Goal: Register for event/course

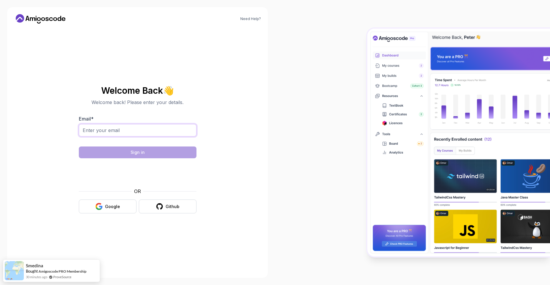
click at [139, 132] on input "Email *" at bounding box center [138, 130] width 118 height 12
type input "manish.tewari15@gmail.com"
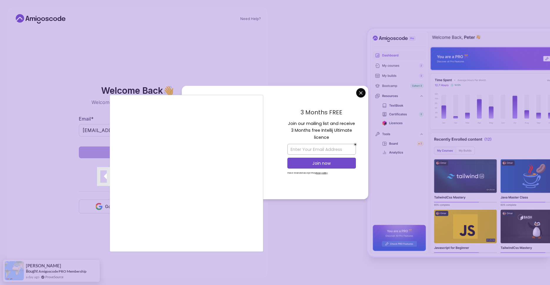
click at [358, 94] on div at bounding box center [275, 142] width 550 height 285
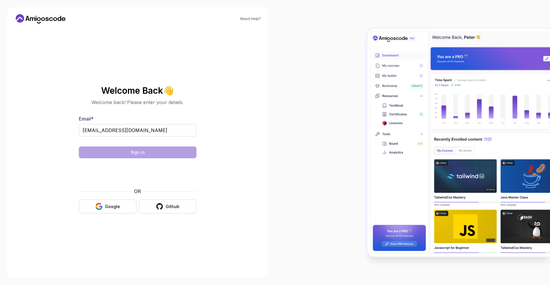
click at [359, 93] on body "Need Help? Welcome Back 👋 Welcome back! Please enter your details. Email * mani…" at bounding box center [275, 142] width 550 height 285
click at [145, 153] on button "Sign in" at bounding box center [138, 152] width 118 height 12
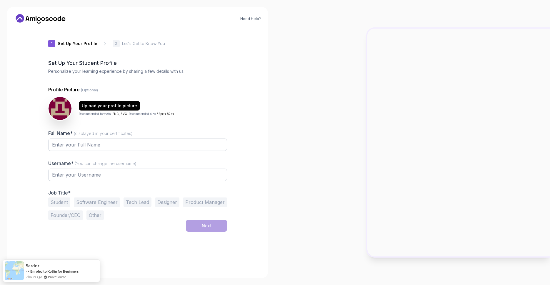
type input "briskquokkaf9272"
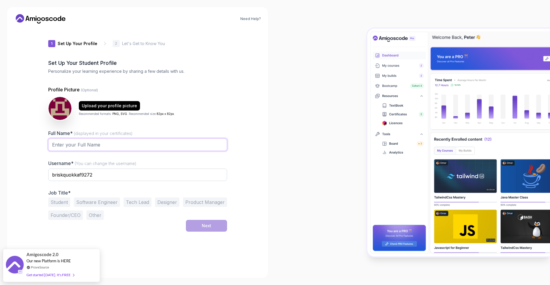
click at [109, 144] on input "Full Name* (displayed in your certificates)" at bounding box center [137, 144] width 179 height 12
type input "[PERSON_NAME]"
type input "mtewari15"
click at [95, 200] on button "Software Engineer" at bounding box center [97, 201] width 46 height 9
click at [141, 200] on button "Tech Lead" at bounding box center [138, 201] width 28 height 9
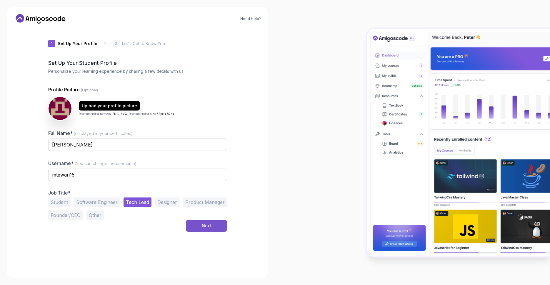
click at [212, 223] on button "Next" at bounding box center [206, 226] width 41 height 12
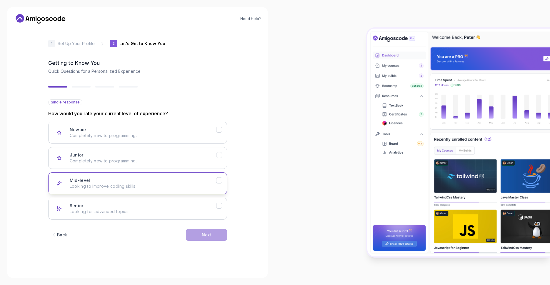
click at [133, 187] on p "Looking to improve coding skills." at bounding box center [143, 186] width 147 height 6
click at [205, 237] on div "Next" at bounding box center [206, 235] width 9 height 6
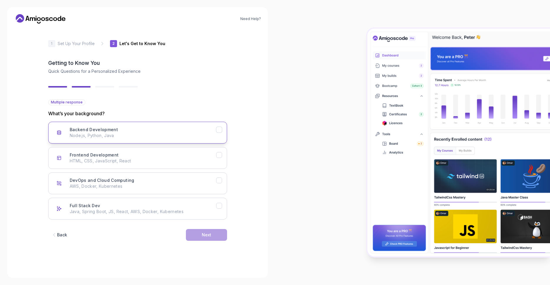
click at [149, 129] on div "Backend Development Node.js, Python, Java" at bounding box center [143, 133] width 147 height 12
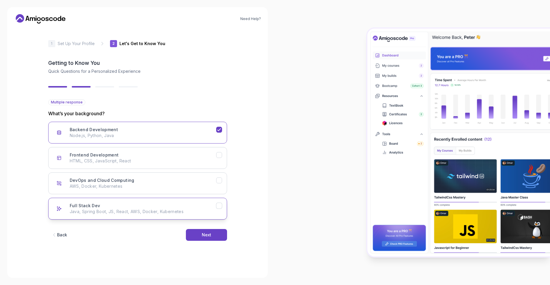
click at [140, 204] on div "Full Stack Dev Java, Spring Boot, JS, React, AWS, Docker, Kubernetes" at bounding box center [143, 209] width 147 height 12
click at [206, 234] on div "Next" at bounding box center [206, 235] width 9 height 6
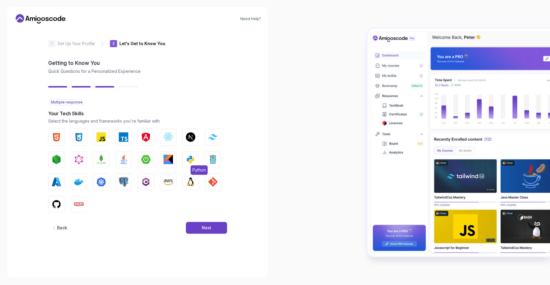
click at [197, 156] on button "Python" at bounding box center [191, 159] width 16 height 16
click at [122, 157] on img "button" at bounding box center [123, 159] width 9 height 9
click at [79, 186] on img "button" at bounding box center [78, 181] width 9 height 9
click at [103, 184] on img "button" at bounding box center [101, 181] width 9 height 9
click at [120, 183] on img "button" at bounding box center [123, 181] width 9 height 9
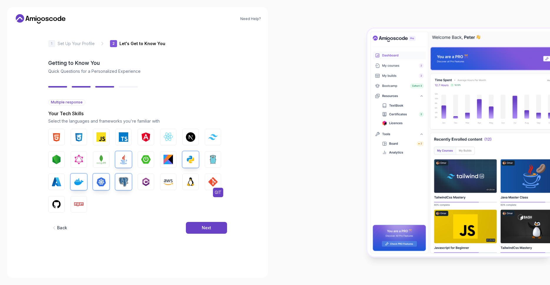
click at [210, 185] on img "button" at bounding box center [212, 181] width 9 height 9
click at [191, 185] on img "button" at bounding box center [190, 181] width 9 height 9
click at [58, 204] on img "button" at bounding box center [56, 203] width 9 height 9
click at [204, 225] on div "Next" at bounding box center [206, 228] width 9 height 6
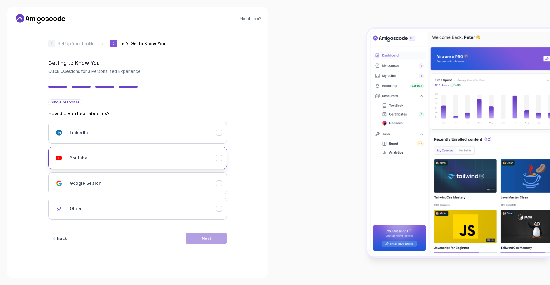
click at [125, 158] on div "Youtube" at bounding box center [143, 158] width 147 height 12
click at [126, 135] on div "LinkedIn" at bounding box center [143, 133] width 147 height 12
click at [154, 160] on div "Youtube" at bounding box center [143, 158] width 147 height 12
click at [196, 238] on button "Next" at bounding box center [206, 238] width 41 height 12
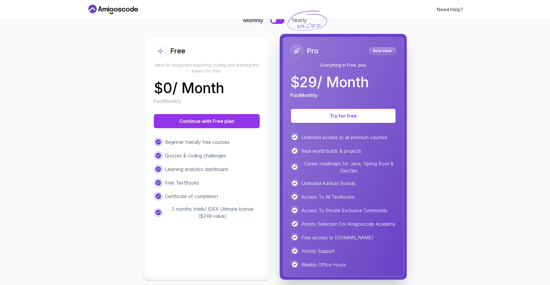
scroll to position [54, 0]
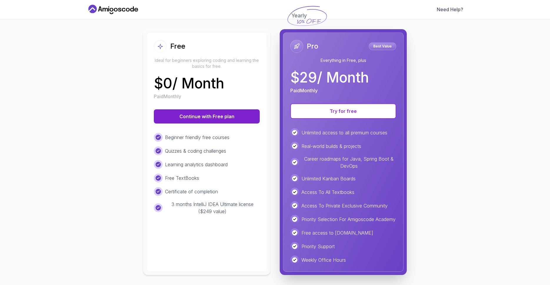
click at [198, 113] on button "Continue with Free plan" at bounding box center [207, 116] width 106 height 14
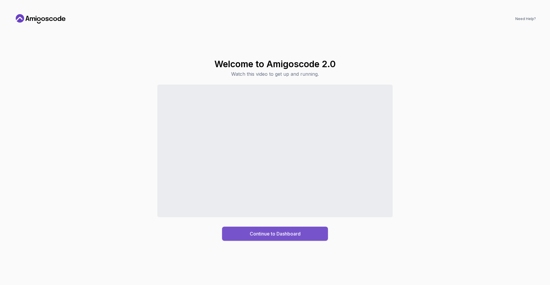
click at [284, 233] on div "Continue to Dashboard" at bounding box center [275, 233] width 51 height 7
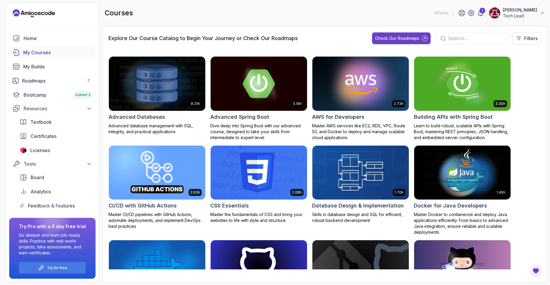
click at [152, 79] on img at bounding box center [157, 83] width 101 height 57
click at [521, 35] on button "Filters" at bounding box center [526, 38] width 29 height 12
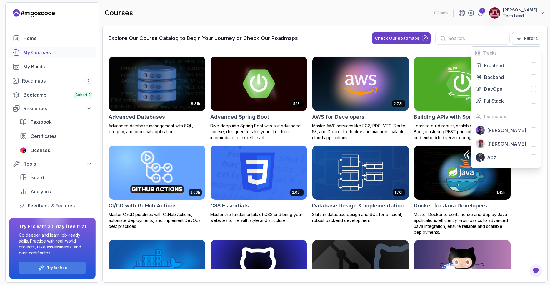
click at [522, 37] on button "Filters" at bounding box center [526, 38] width 29 height 12
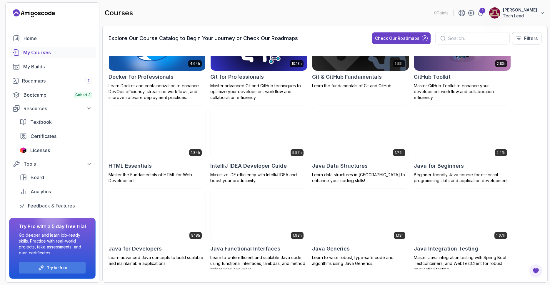
scroll to position [223, 0]
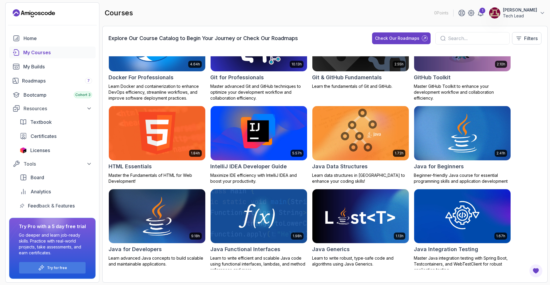
click at [268, 135] on img at bounding box center [258, 132] width 101 height 57
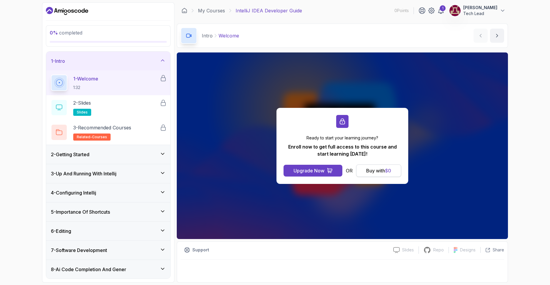
click at [372, 172] on div "Buy with $ 0" at bounding box center [378, 170] width 25 height 7
click at [377, 171] on div "Buy with $ 0" at bounding box center [378, 170] width 25 height 7
